Goal: Browse casually

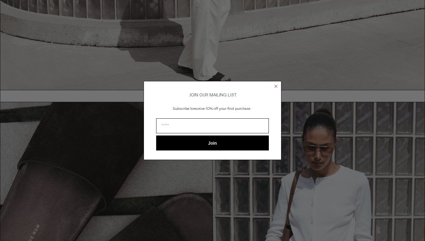
scroll to position [497, 0]
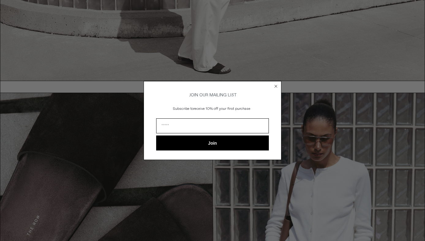
click at [276, 83] on circle "Close dialog" at bounding box center [276, 86] width 6 height 6
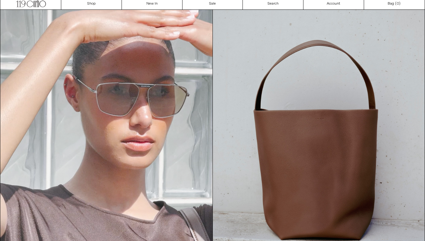
scroll to position [0, 0]
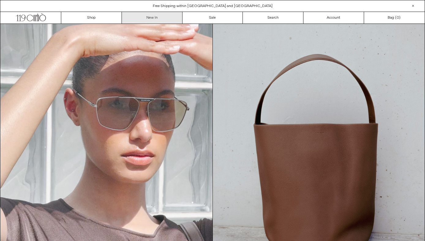
click at [156, 16] on link "New In" at bounding box center [152, 18] width 61 height 12
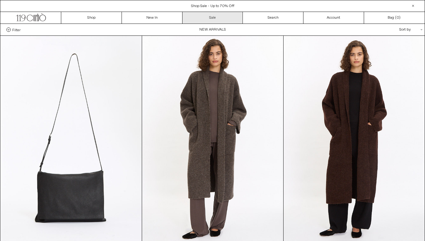
click at [201, 16] on link "Sale" at bounding box center [212, 18] width 61 height 12
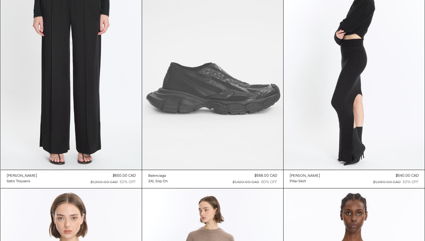
scroll to position [8372, 0]
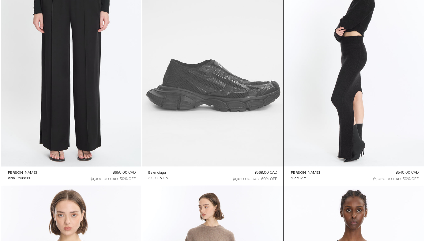
click at [220, 85] on at bounding box center [212, 61] width 141 height 212
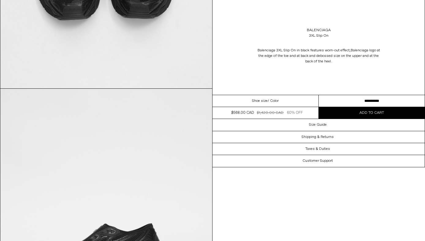
scroll to position [463, 0]
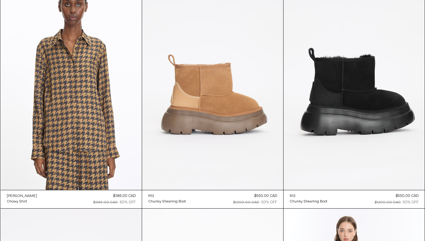
scroll to position [9271, 0]
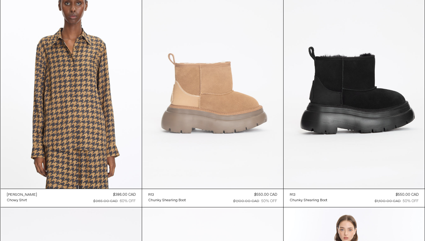
click at [240, 112] on at bounding box center [212, 83] width 141 height 212
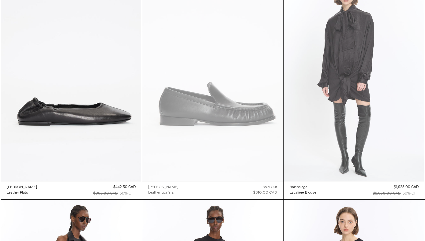
scroll to position [9509, 0]
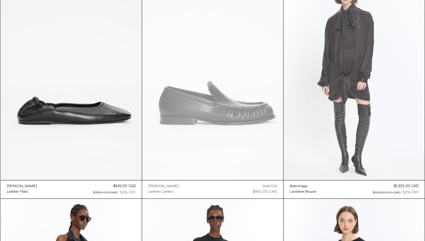
click at [346, 50] on at bounding box center [353, 75] width 141 height 212
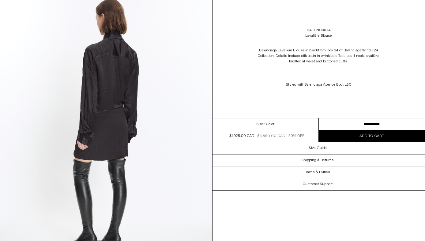
scroll to position [576, 0]
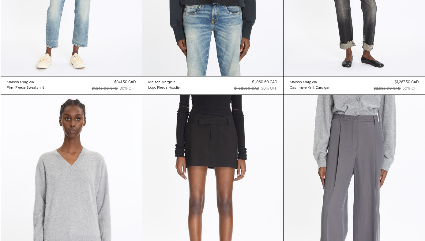
scroll to position [8964, 0]
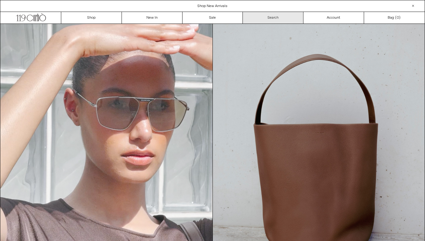
click at [266, 17] on link "Search" at bounding box center [273, 18] width 61 height 12
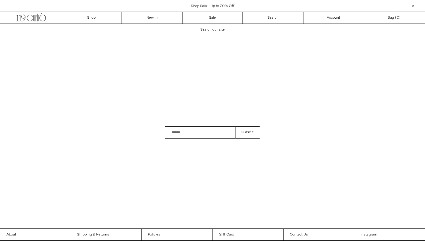
scroll to position [12, 0]
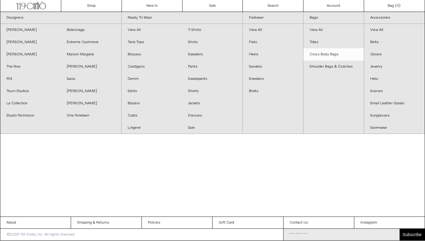
click at [324, 54] on link "Cross Body Bags" at bounding box center [333, 54] width 60 height 12
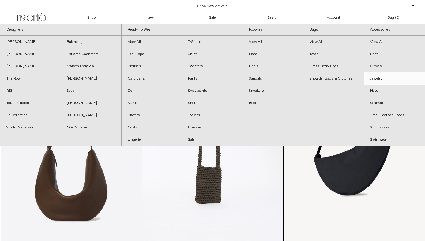
click at [373, 79] on link "Jewelry" at bounding box center [394, 79] width 61 height 12
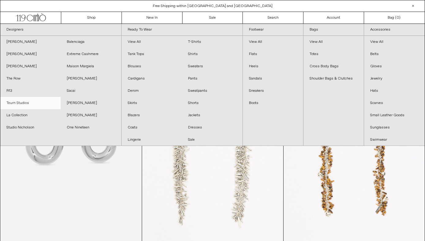
click at [28, 103] on link "Teurn Studios" at bounding box center [30, 103] width 60 height 12
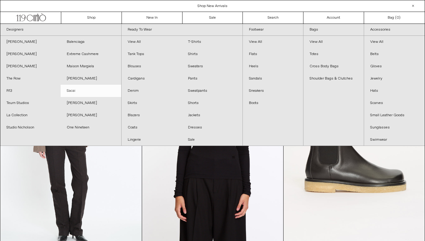
click at [73, 91] on link "Sacai" at bounding box center [91, 91] width 60 height 12
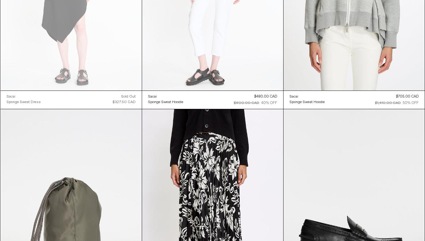
scroll to position [1258, 0]
